Goal: Transaction & Acquisition: Purchase product/service

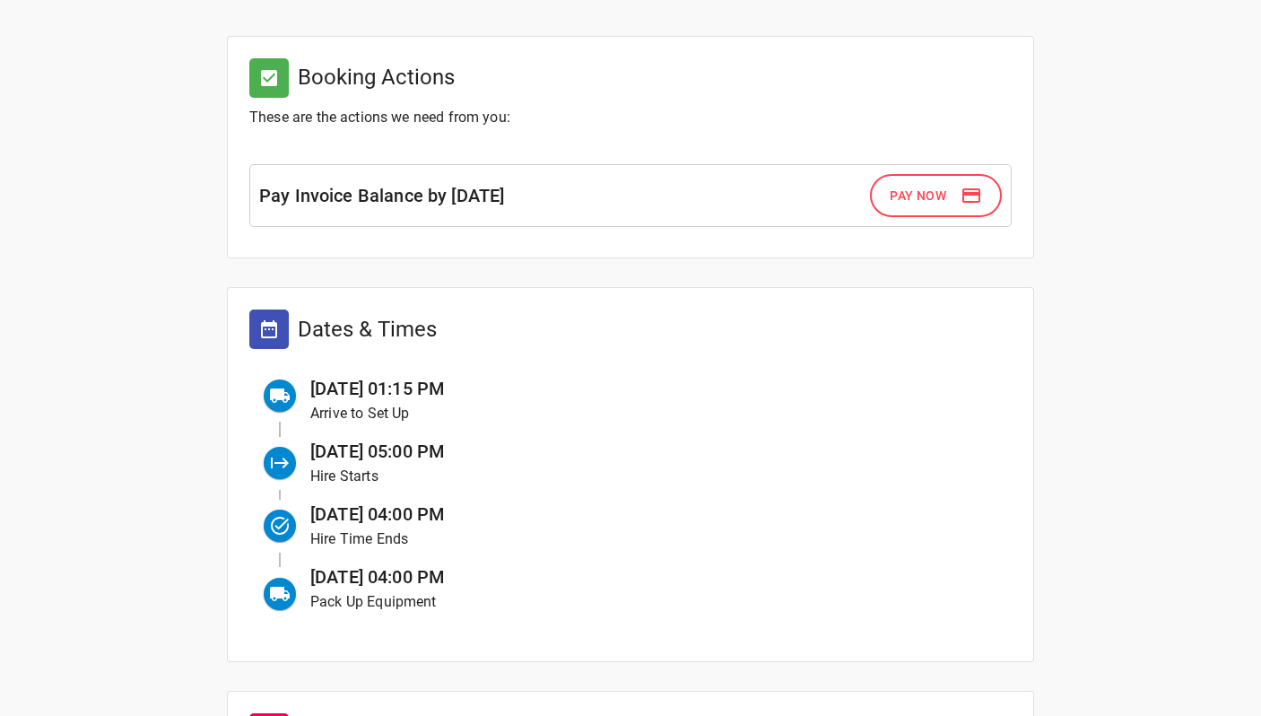
scroll to position [195, 0]
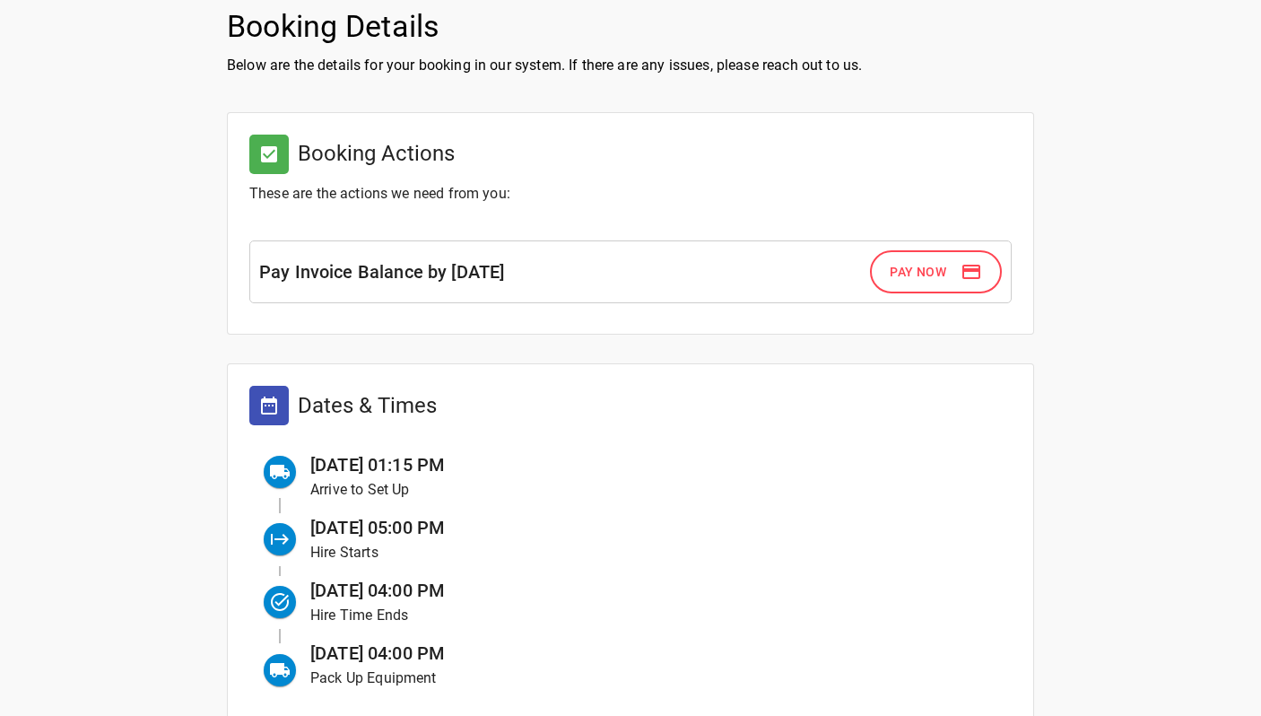
click at [897, 280] on span "Pay Now" at bounding box center [918, 272] width 57 height 22
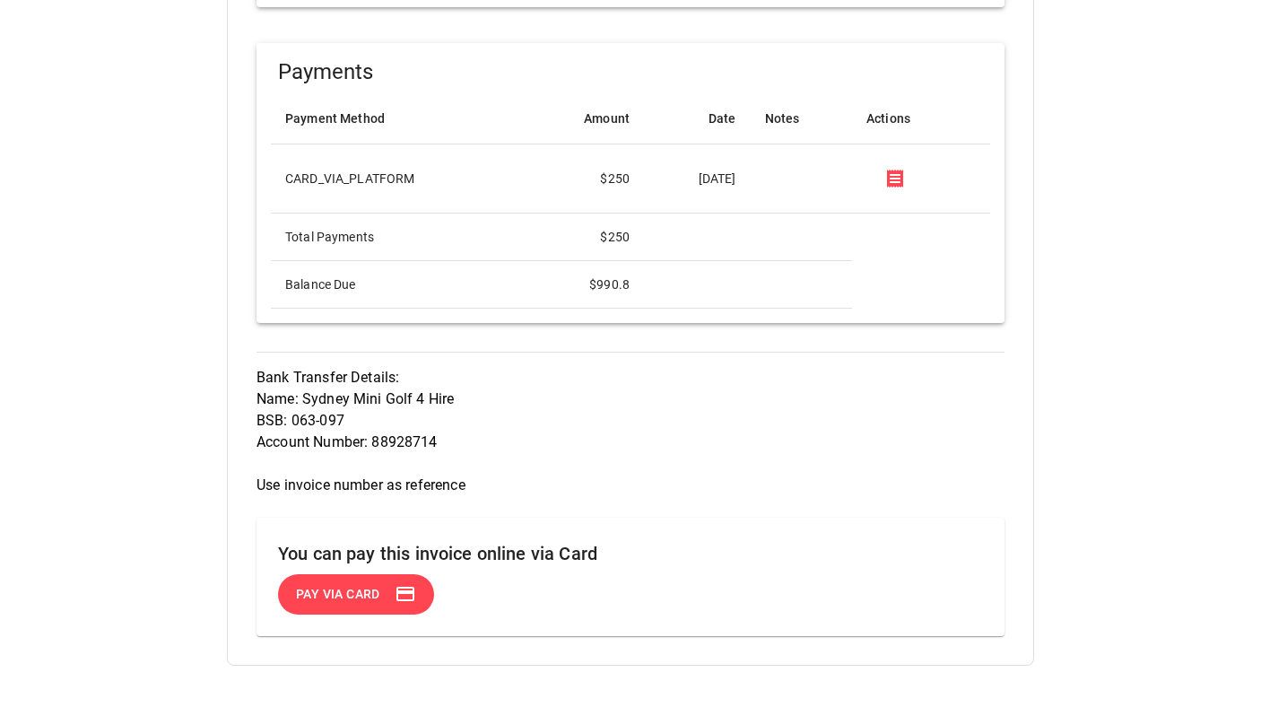
scroll to position [1226, 0]
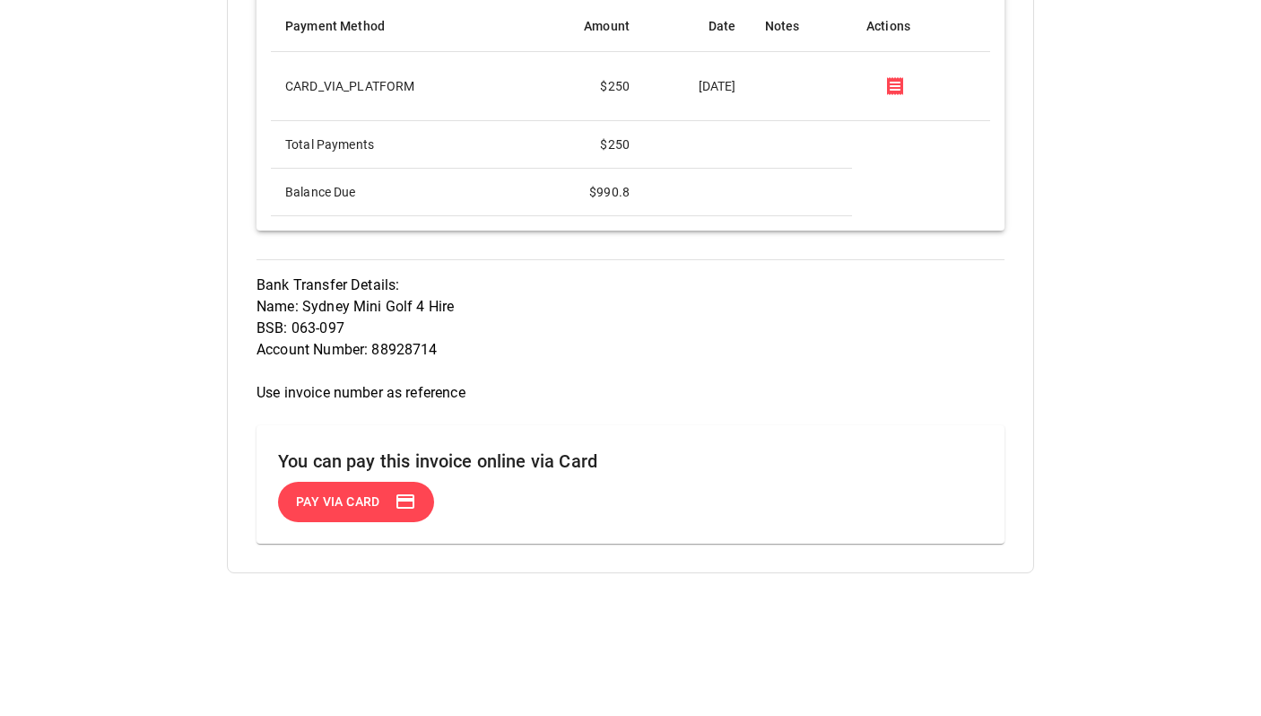
click at [347, 501] on span "Pay via Card" at bounding box center [338, 502] width 84 height 22
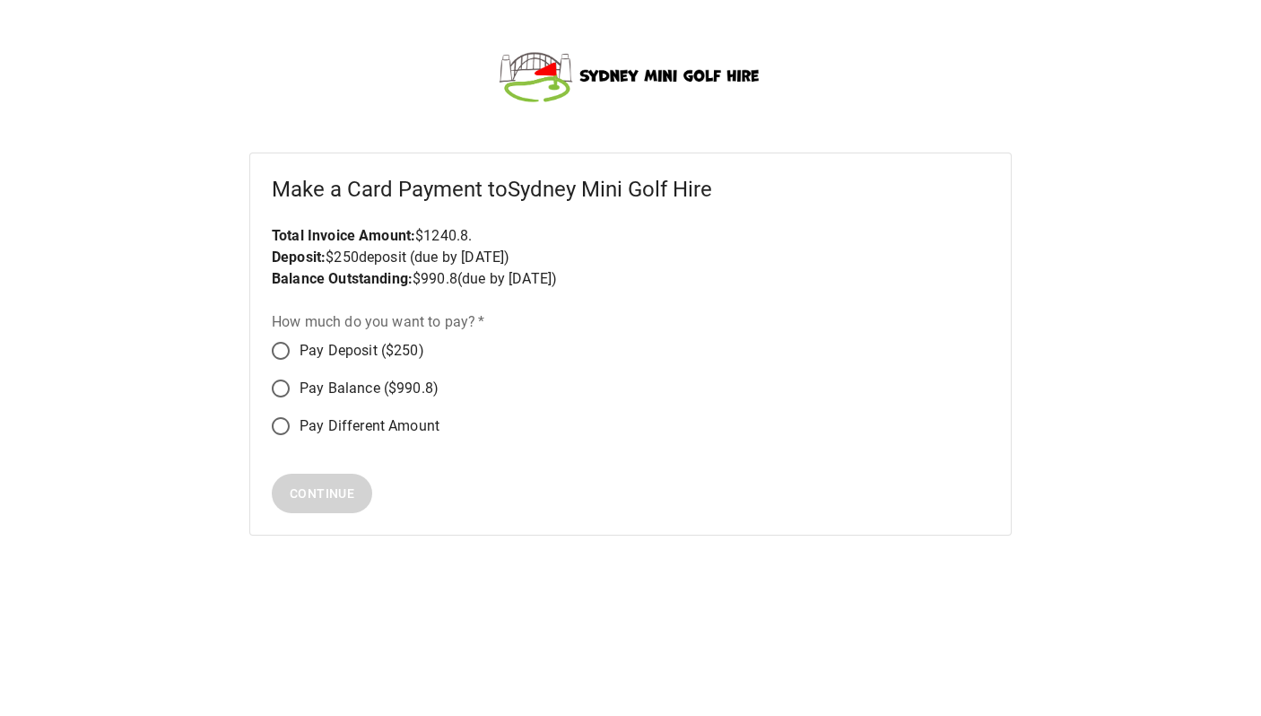
click at [331, 385] on span "Pay Balance ($990.8)" at bounding box center [369, 389] width 139 height 22
click at [335, 503] on span "Continue" at bounding box center [322, 494] width 65 height 22
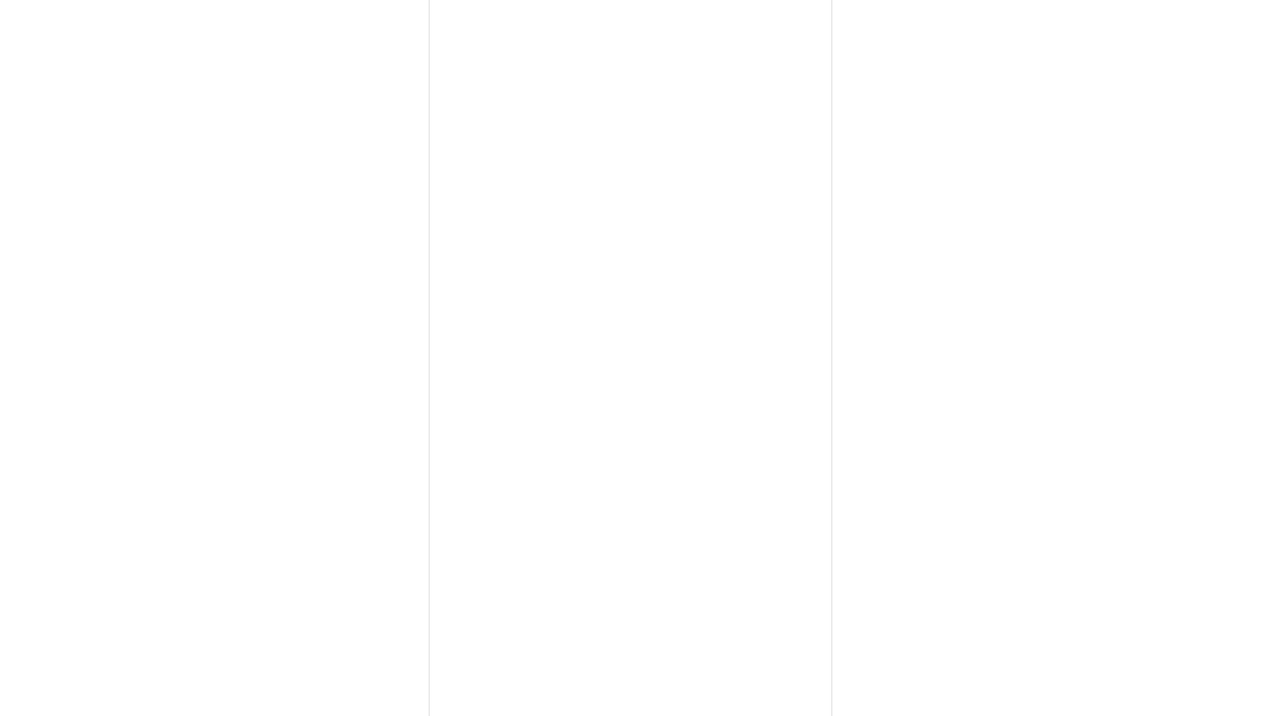
scroll to position [271, 0]
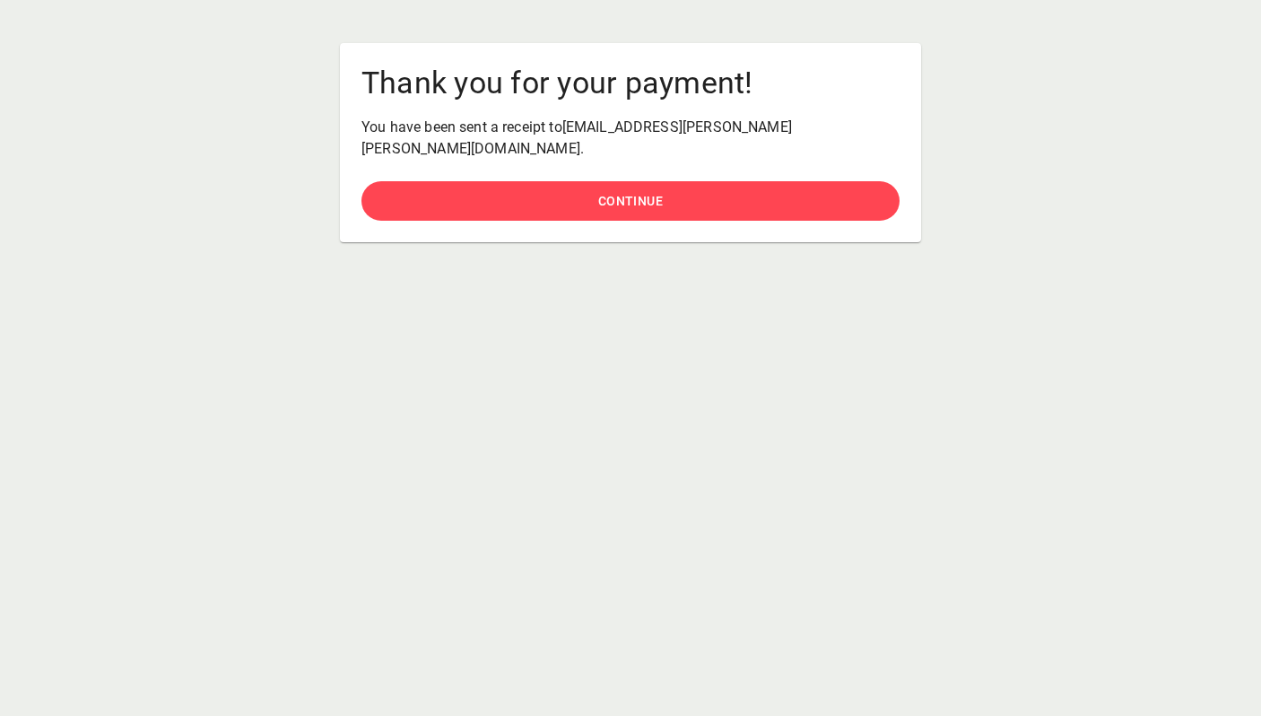
click at [710, 183] on button "Continue" at bounding box center [631, 201] width 538 height 40
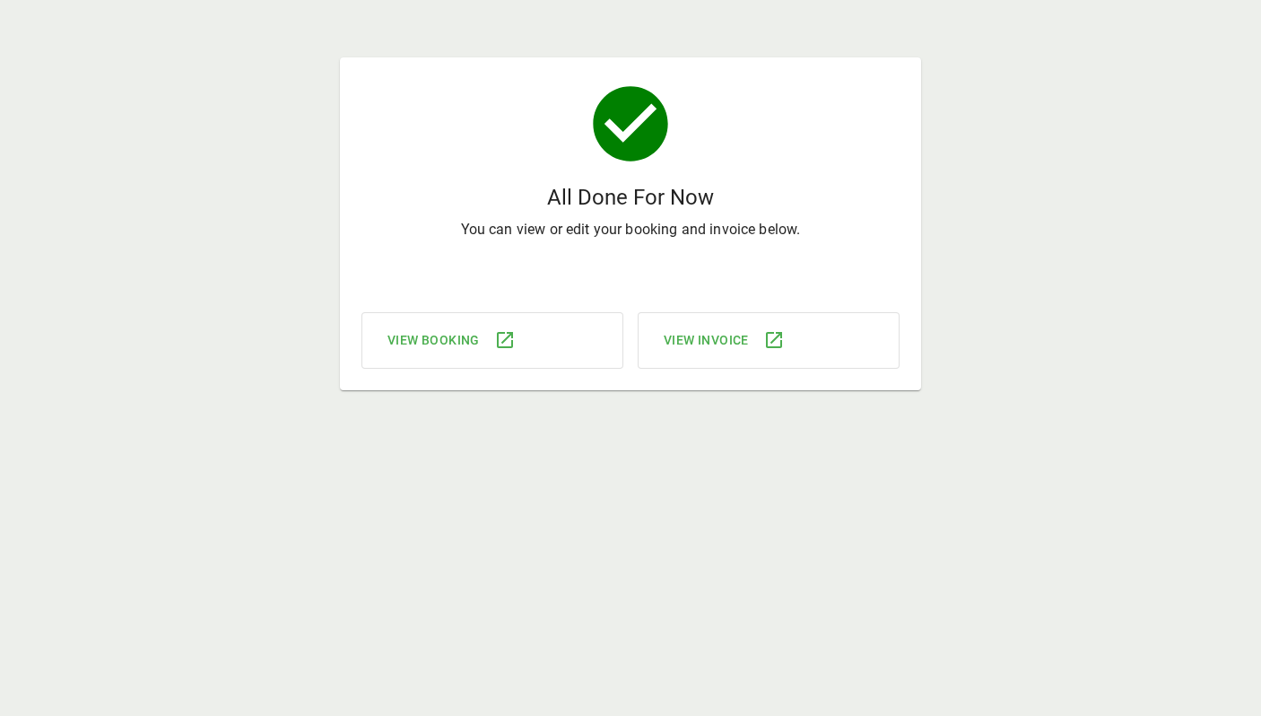
click at [736, 340] on span "View Invoice" at bounding box center [706, 340] width 85 height 22
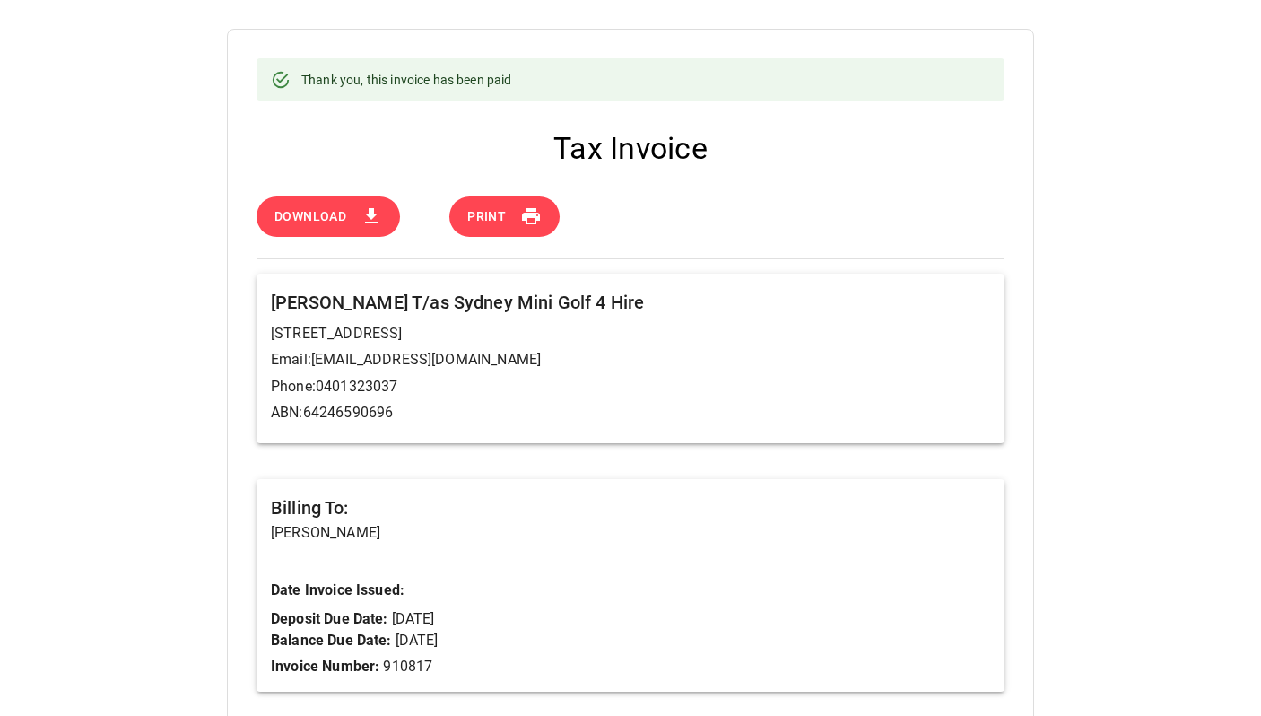
click at [335, 219] on span "Download" at bounding box center [310, 216] width 72 height 22
